Goal: Download file/media

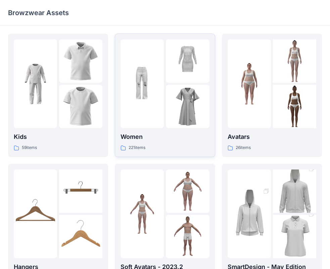
click at [159, 113] on div at bounding box center [142, 83] width 43 height 89
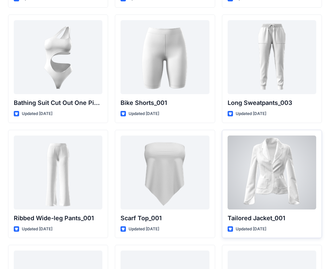
scroll to position [7386, 0]
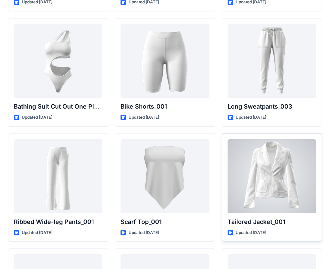
click at [288, 176] on div at bounding box center [272, 176] width 89 height 74
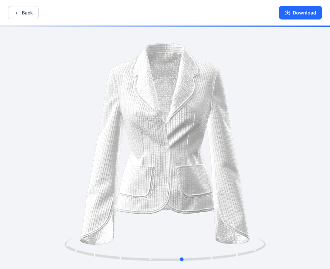
drag, startPoint x: 218, startPoint y: 170, endPoint x: 34, endPoint y: 162, distance: 184.1
click at [34, 162] on div at bounding box center [165, 148] width 330 height 245
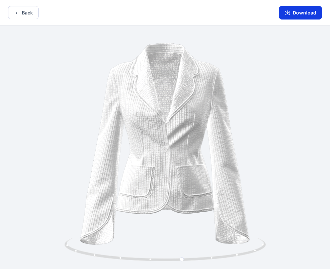
click at [304, 17] on button "Download" at bounding box center [300, 12] width 43 height 13
click at [296, 14] on button "Download" at bounding box center [300, 12] width 43 height 13
